Goal: Understand process/instructions: Learn how to perform a task or action

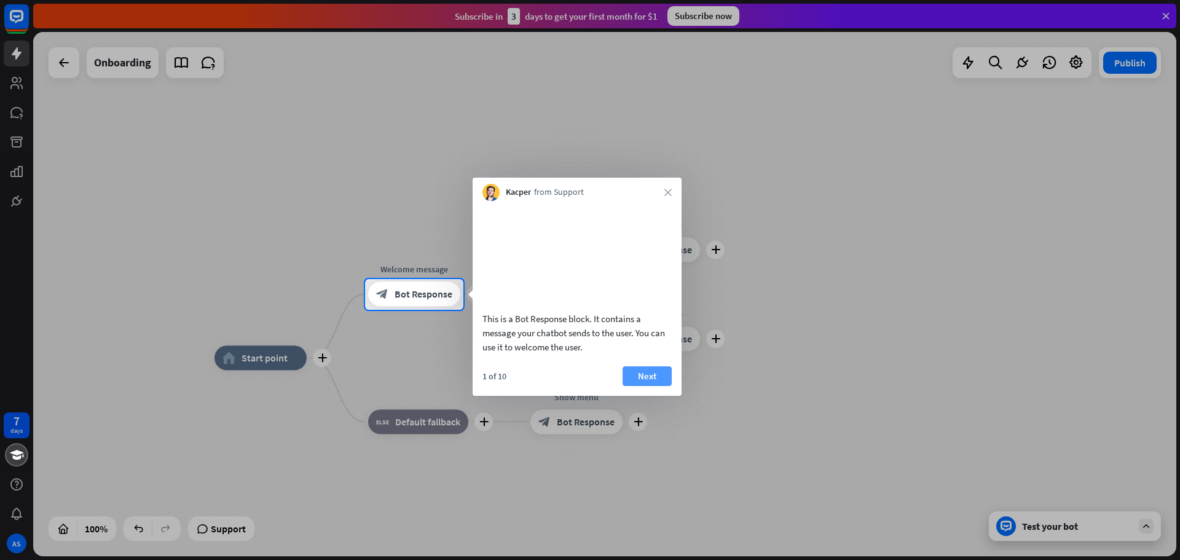
click at [646, 386] on button "Next" at bounding box center [647, 376] width 49 height 20
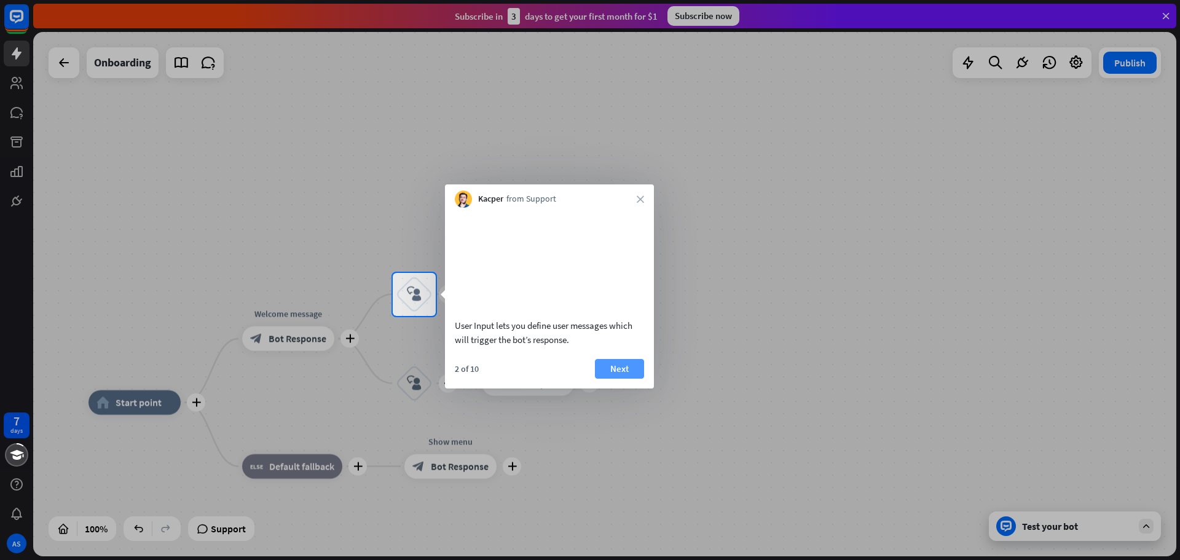
click at [620, 379] on button "Next" at bounding box center [619, 369] width 49 height 20
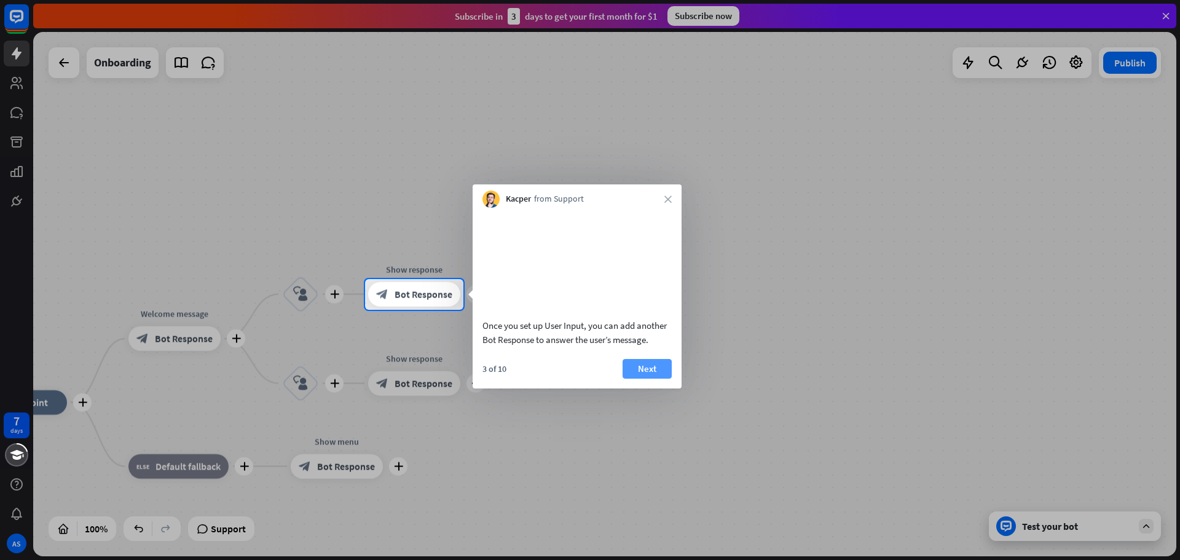
click at [648, 379] on button "Next" at bounding box center [647, 369] width 49 height 20
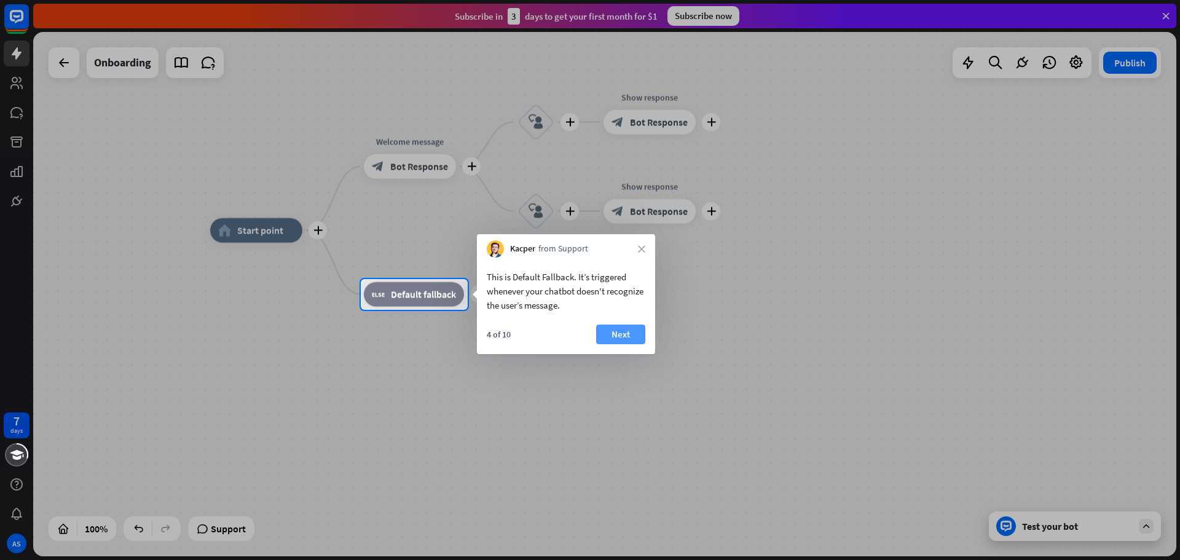
click at [633, 334] on button "Next" at bounding box center [620, 335] width 49 height 20
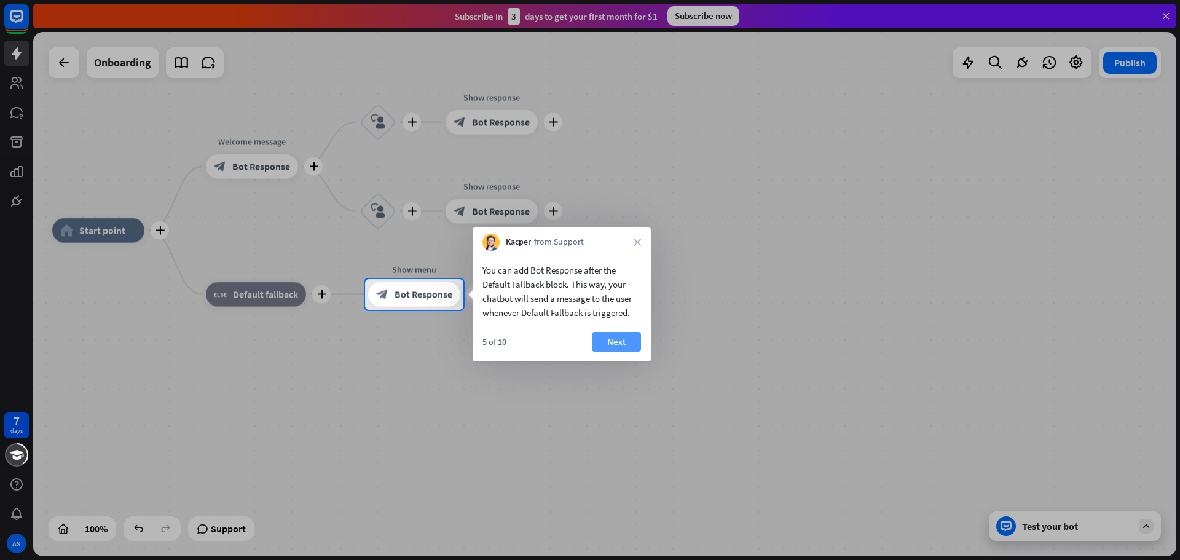
click at [615, 339] on button "Next" at bounding box center [616, 342] width 49 height 20
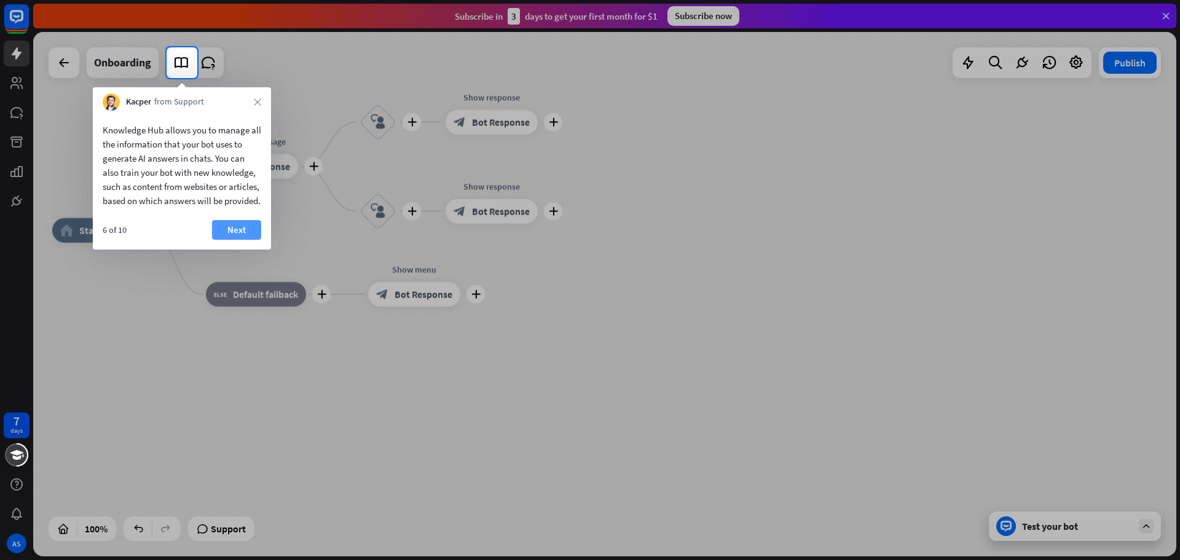
click at [239, 240] on button "Next" at bounding box center [236, 230] width 49 height 20
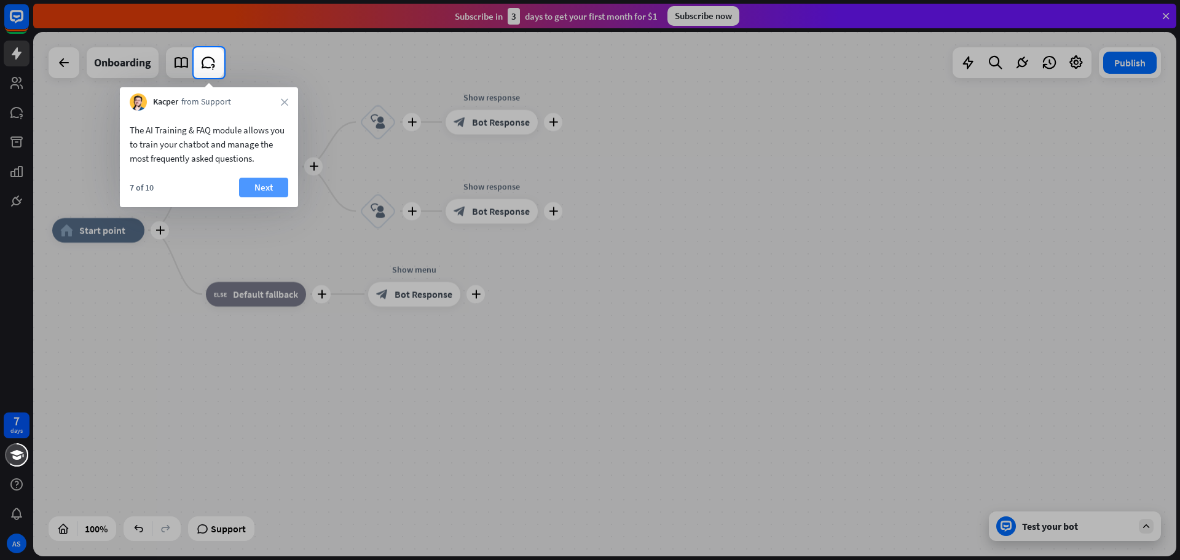
click at [265, 184] on button "Next" at bounding box center [263, 188] width 49 height 20
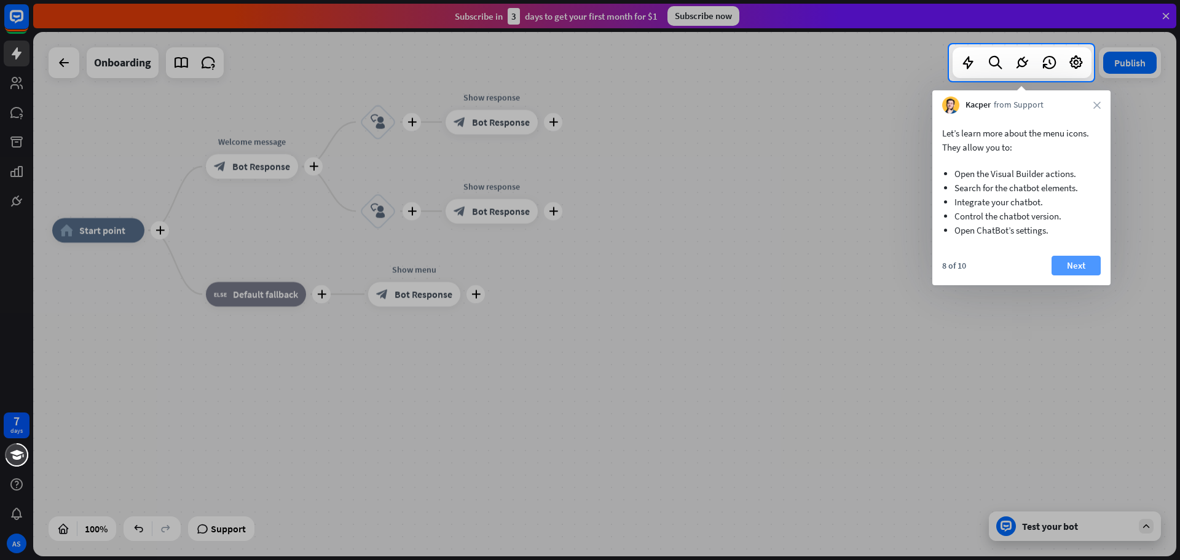
click at [1083, 265] on button "Next" at bounding box center [1076, 266] width 49 height 20
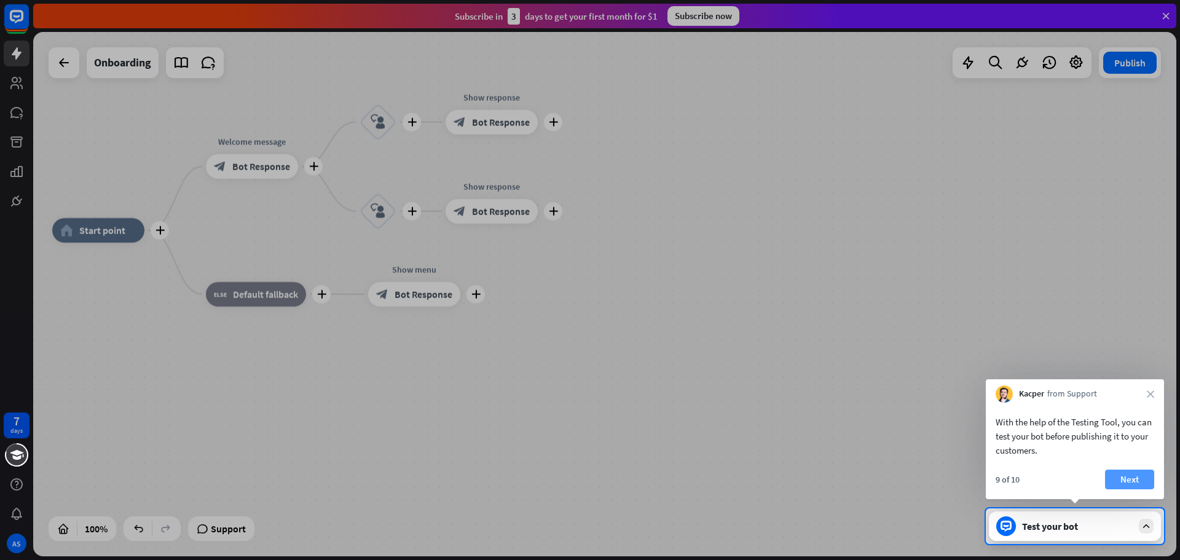
click at [1134, 480] on button "Next" at bounding box center [1129, 480] width 49 height 20
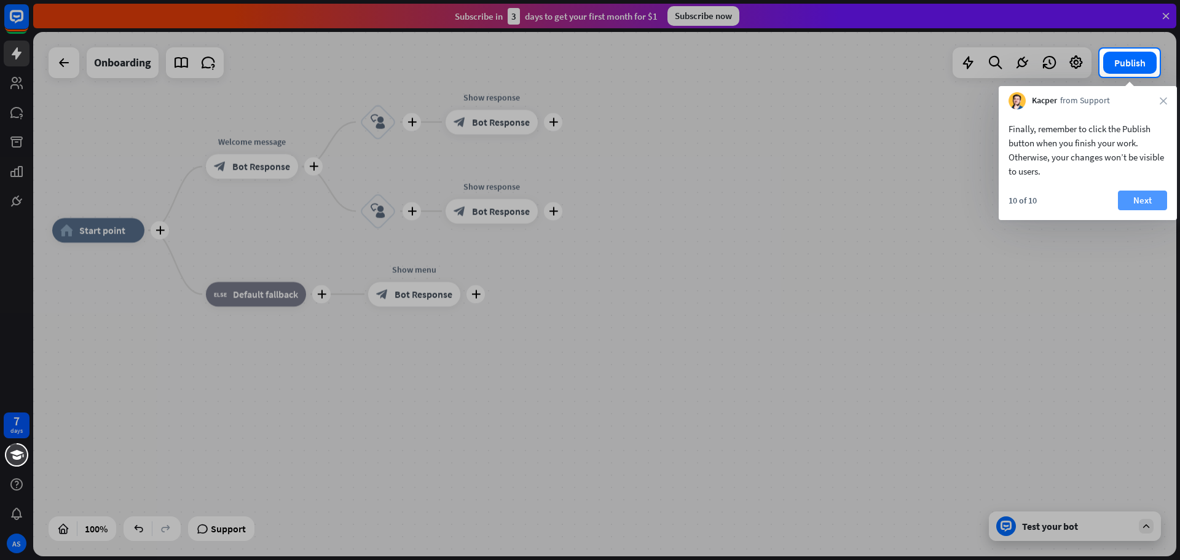
click at [1139, 194] on button "Next" at bounding box center [1142, 201] width 49 height 20
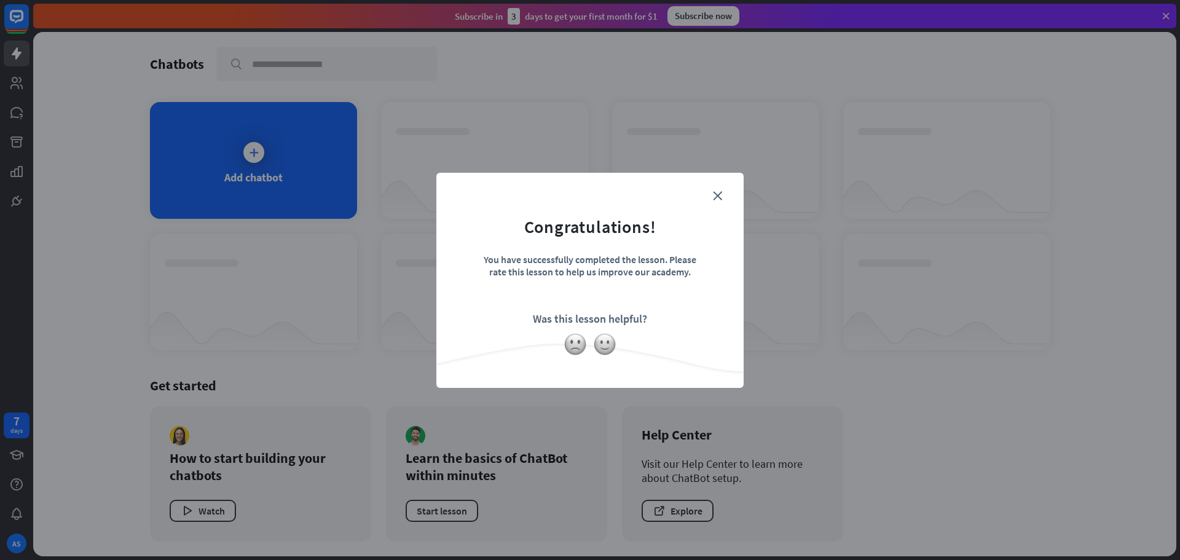
drag, startPoint x: 644, startPoint y: 497, endPoint x: 615, endPoint y: 560, distance: 69.0
drag, startPoint x: 615, startPoint y: 560, endPoint x: 502, endPoint y: 182, distance: 394.7
click at [502, 182] on div "close Congratulations! You have successfully completed the lesson. Please rate …" at bounding box center [590, 280] width 307 height 215
click at [604, 346] on img at bounding box center [604, 344] width 23 height 23
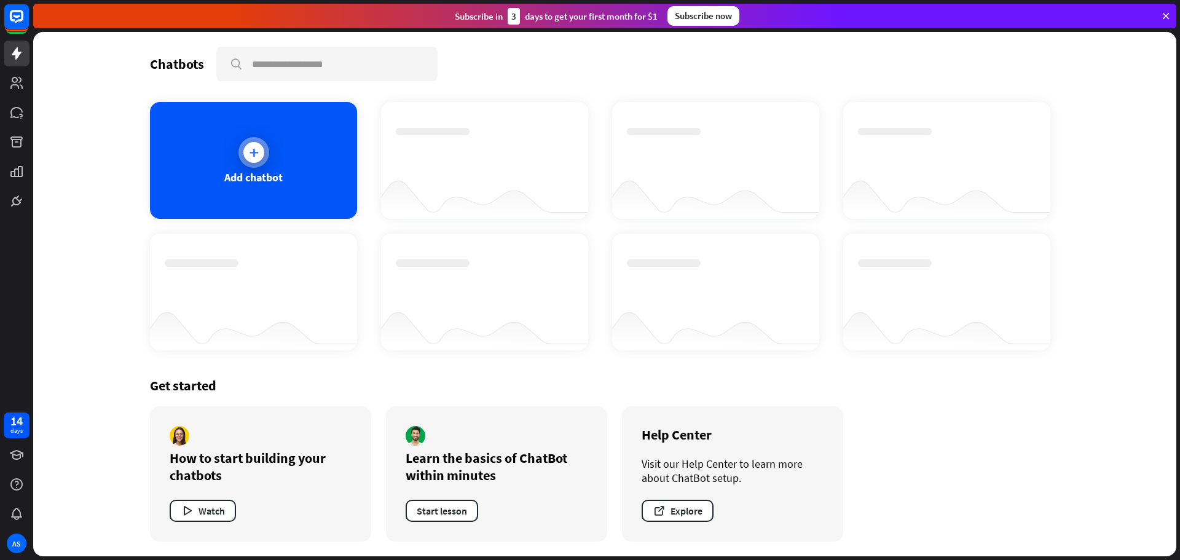
click at [252, 154] on icon at bounding box center [254, 152] width 12 height 12
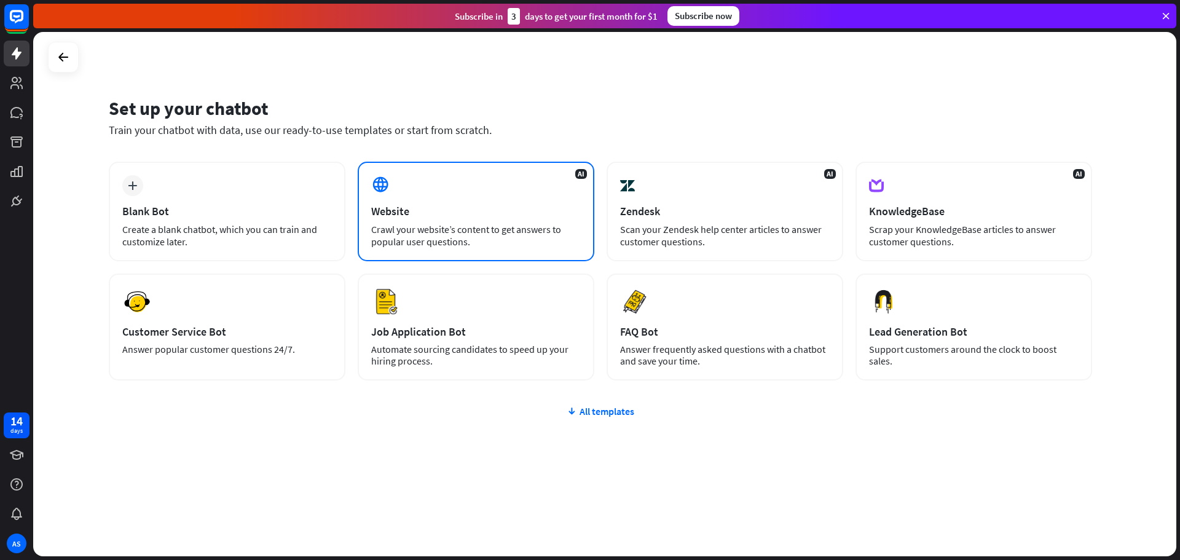
click at [420, 216] on div "Website" at bounding box center [476, 211] width 210 height 14
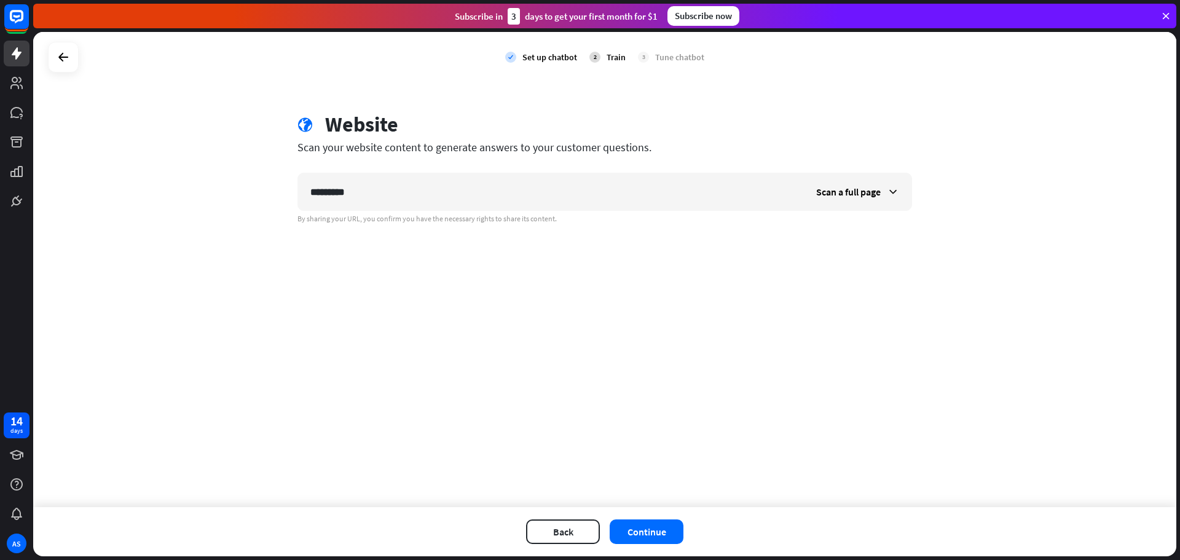
type input "*********"
click at [893, 188] on icon at bounding box center [893, 192] width 12 height 12
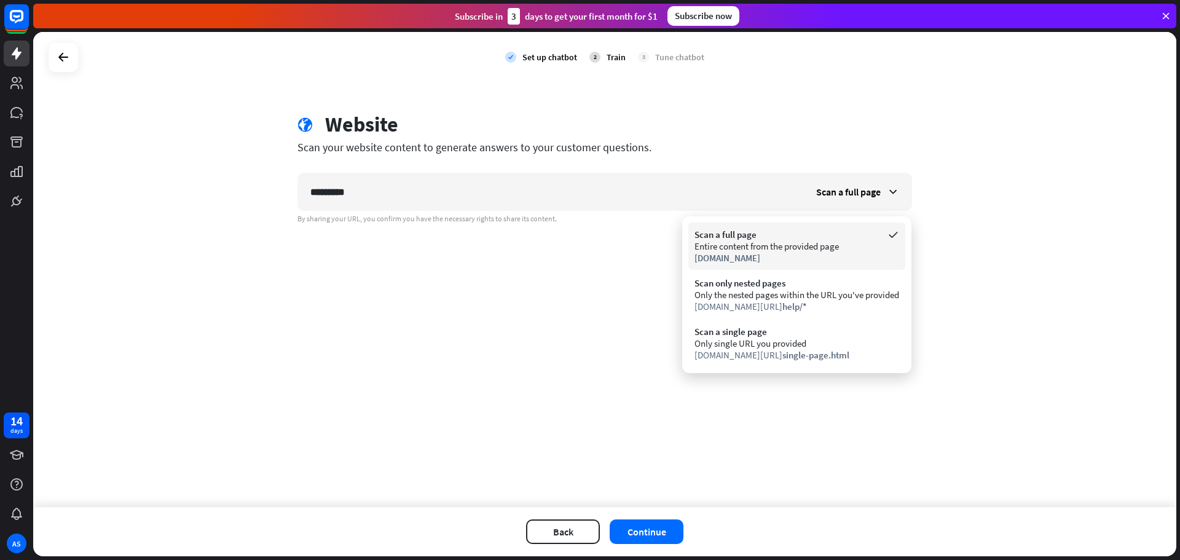
click at [817, 243] on div "Entire content from the provided page" at bounding box center [797, 246] width 205 height 12
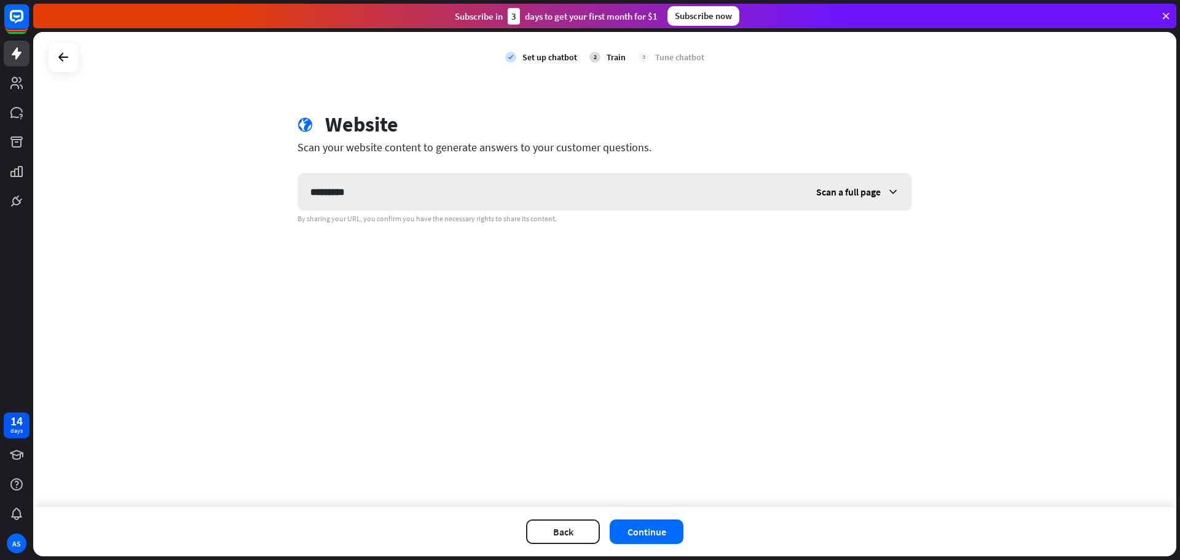
click at [882, 192] on div "Scan a full page" at bounding box center [858, 191] width 108 height 37
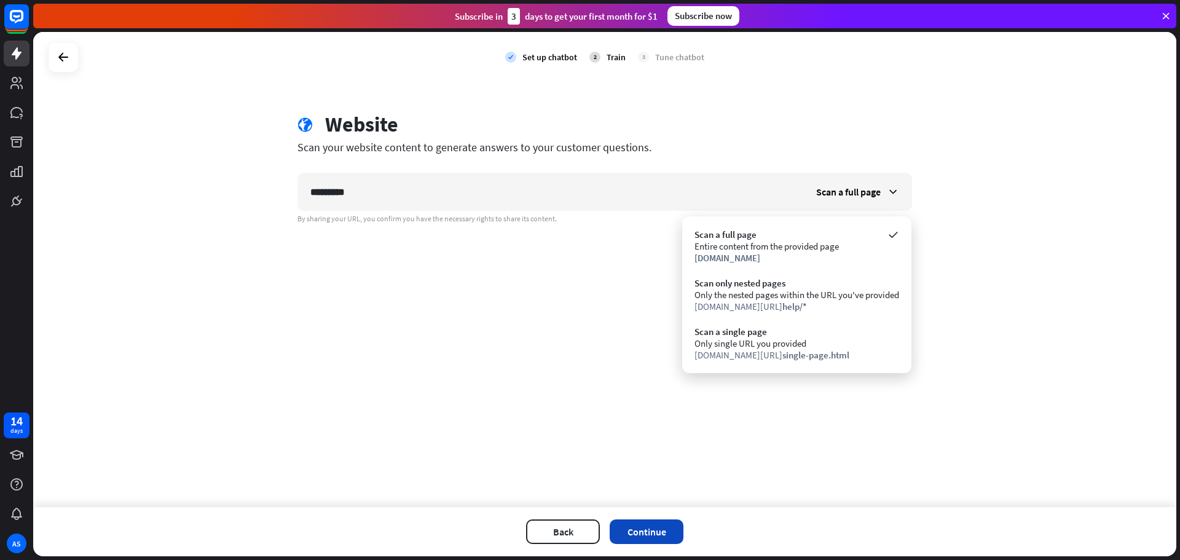
click at [647, 524] on button "Continue" at bounding box center [647, 532] width 74 height 25
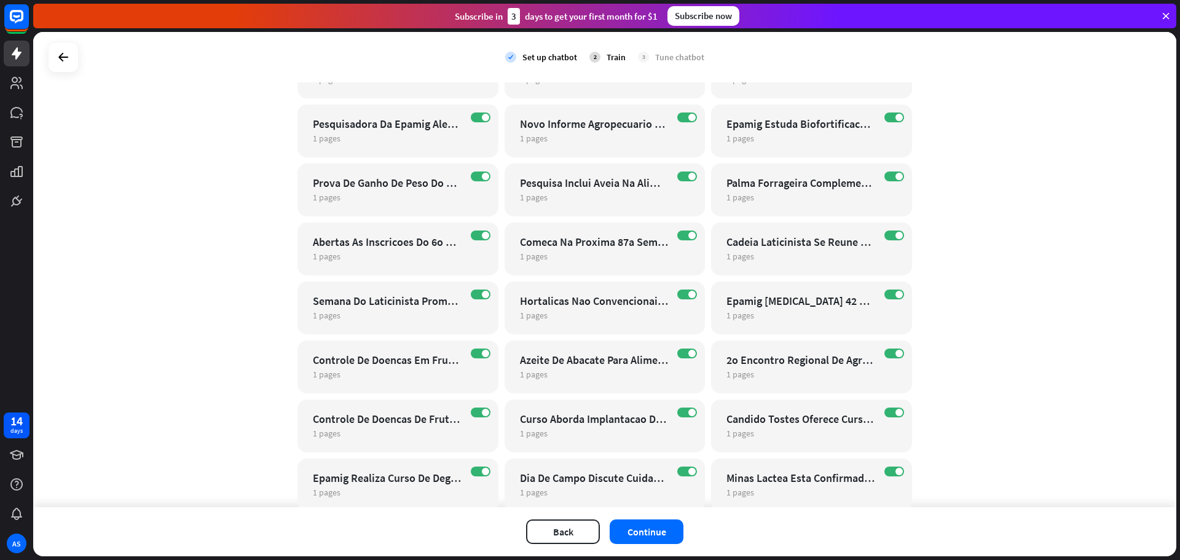
scroll to position [1230, 0]
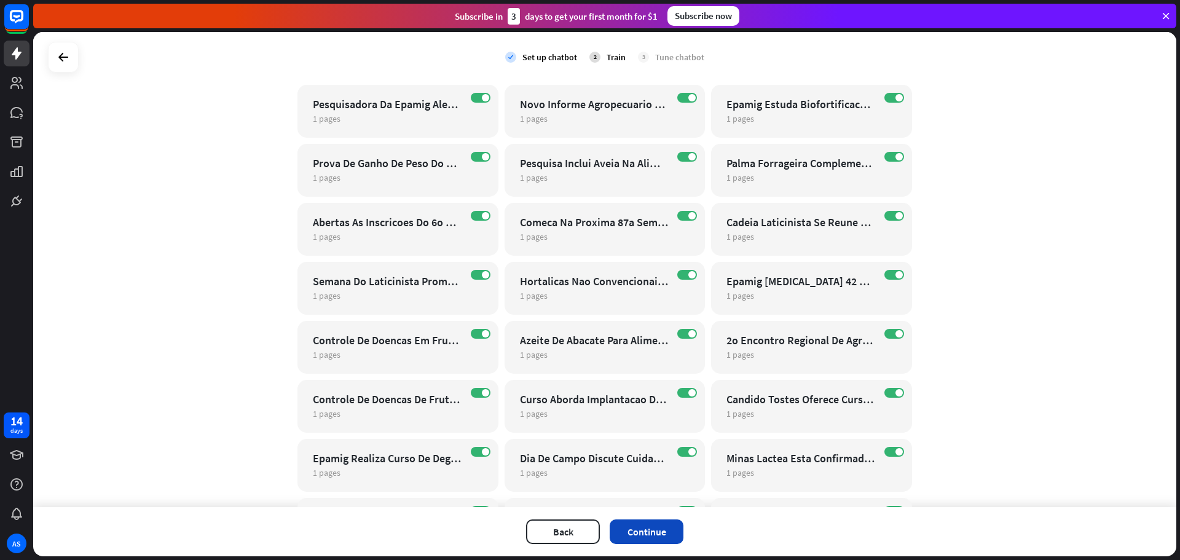
click at [654, 525] on button "Continue" at bounding box center [647, 532] width 74 height 25
